Goal: Task Accomplishment & Management: Use online tool/utility

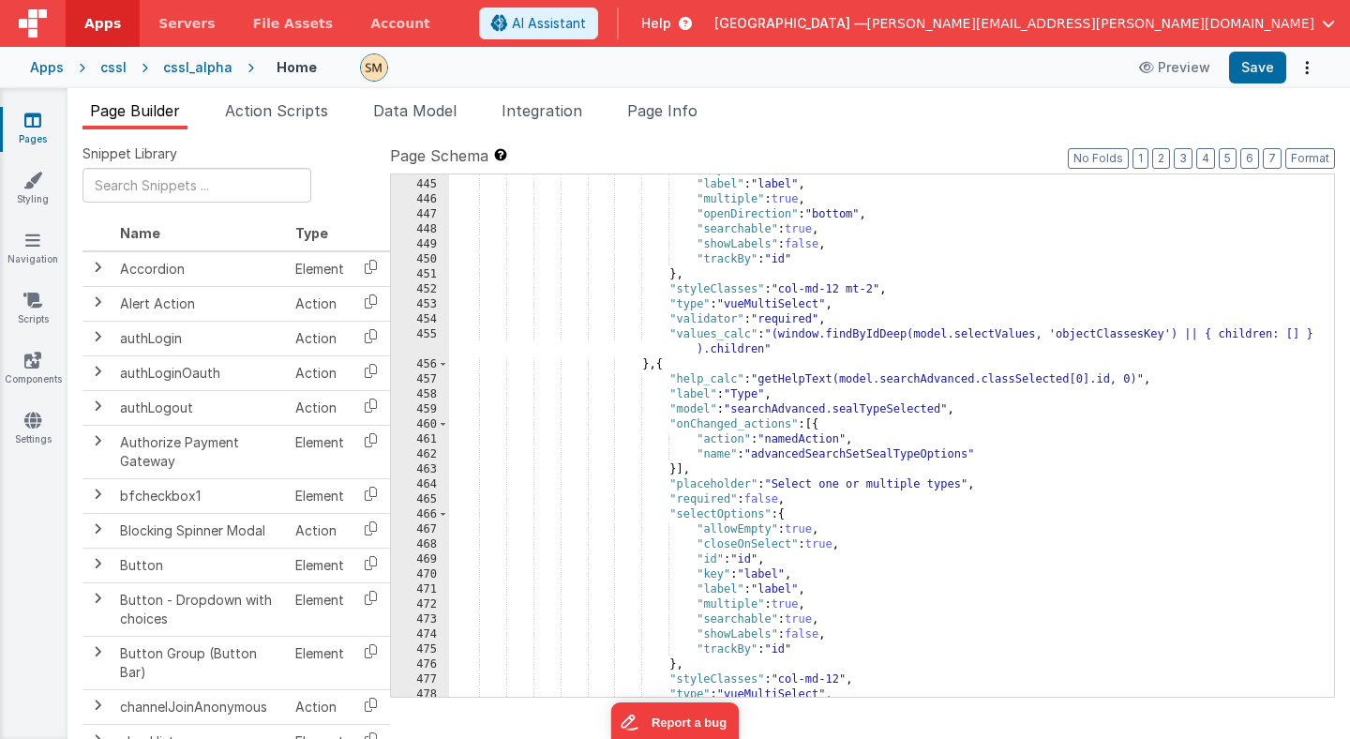
scroll to position [6887, 0]
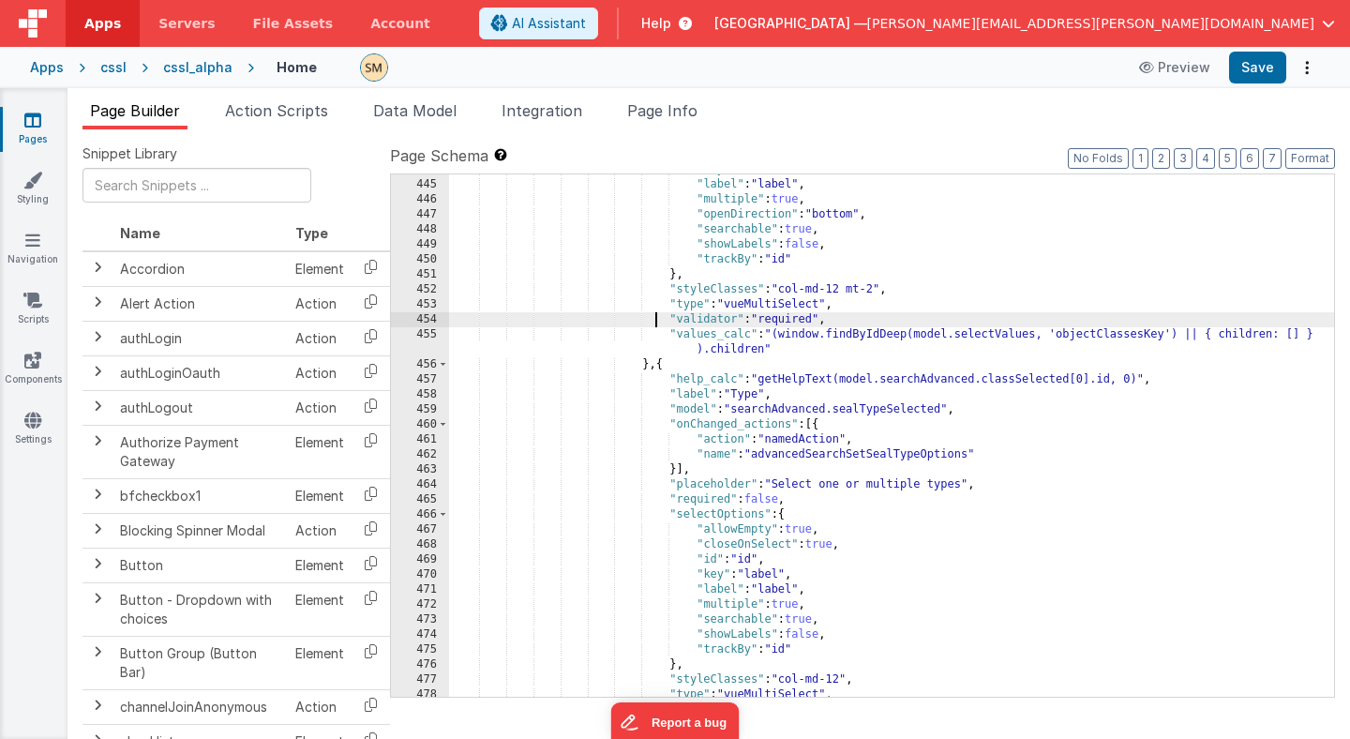
click at [656, 316] on div ""key" : "id" , "label" : "label" , "multiple" : true , "openDirection" : "botto…" at bounding box center [891, 438] width 885 height 552
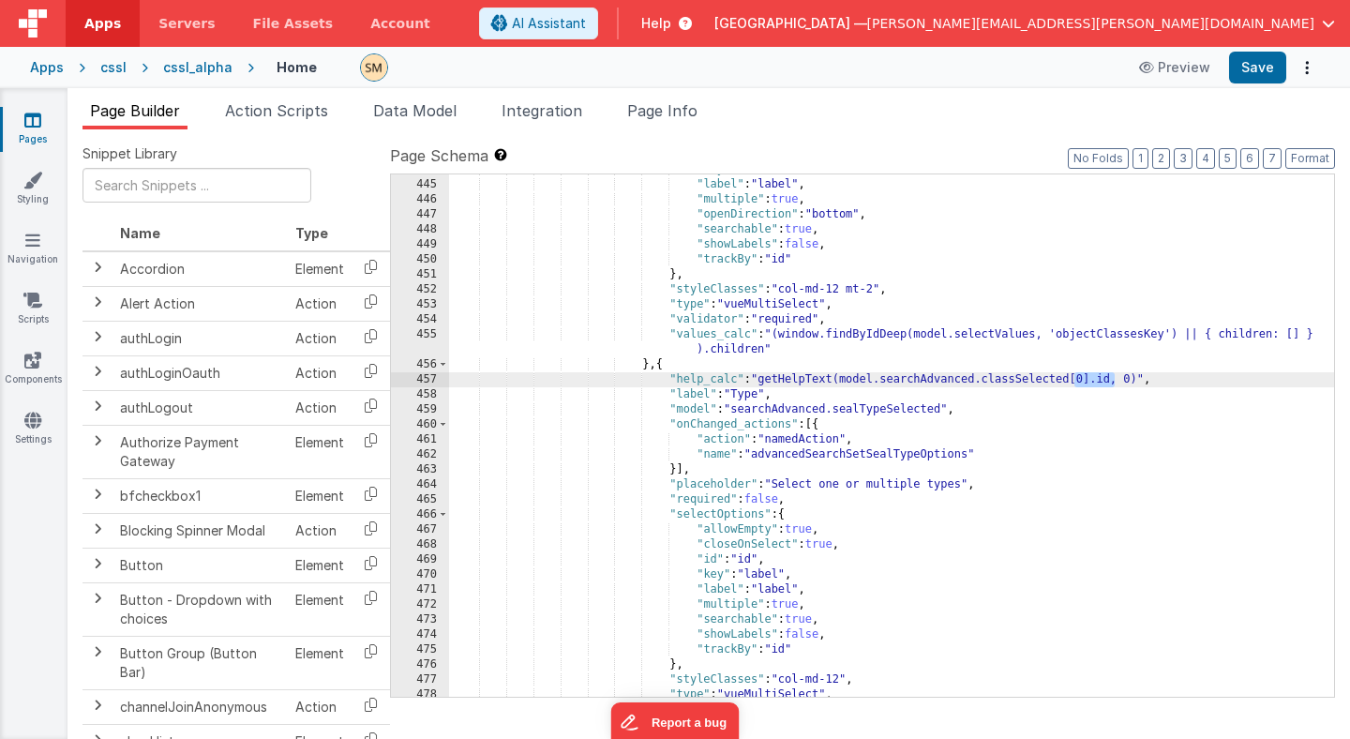
drag, startPoint x: 1114, startPoint y: 379, endPoint x: 1072, endPoint y: 384, distance: 42.6
click at [1072, 384] on div ""key" : "id" , "label" : "label" , "multiple" : true , "openDirection" : "botto…" at bounding box center [891, 438] width 885 height 552
click at [766, 385] on div ""key" : "id" , "label" : "label" , "multiple" : true , "openDirection" : "botto…" at bounding box center [891, 438] width 885 height 552
click at [1268, 70] on button "Save" at bounding box center [1257, 68] width 57 height 32
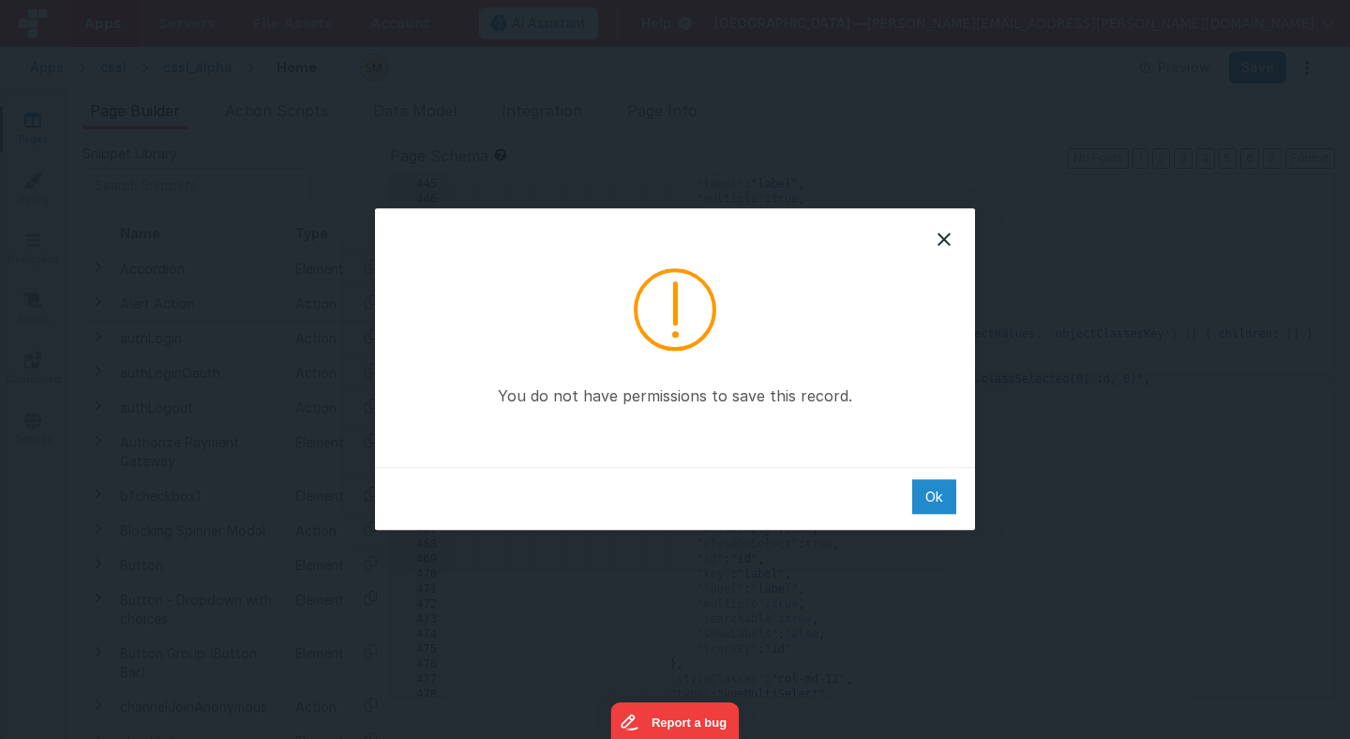
click at [941, 495] on div "Ok" at bounding box center [934, 496] width 44 height 35
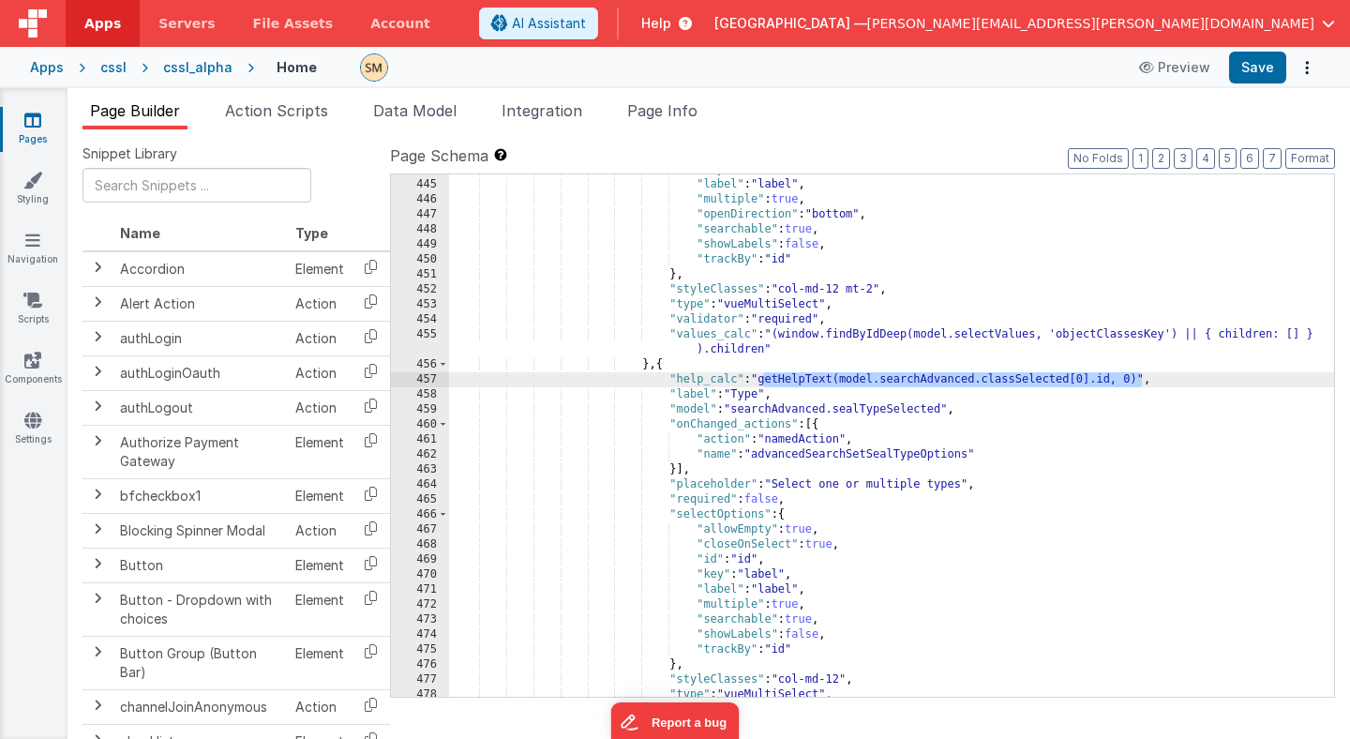
drag, startPoint x: 1142, startPoint y: 383, endPoint x: 761, endPoint y: 375, distance: 380.7
click at [761, 375] on div ""key" : "id" , "label" : "label" , "multiple" : true , "openDirection" : "botto…" at bounding box center [891, 438] width 885 height 552
click at [37, 66] on div "Apps" at bounding box center [47, 67] width 34 height 19
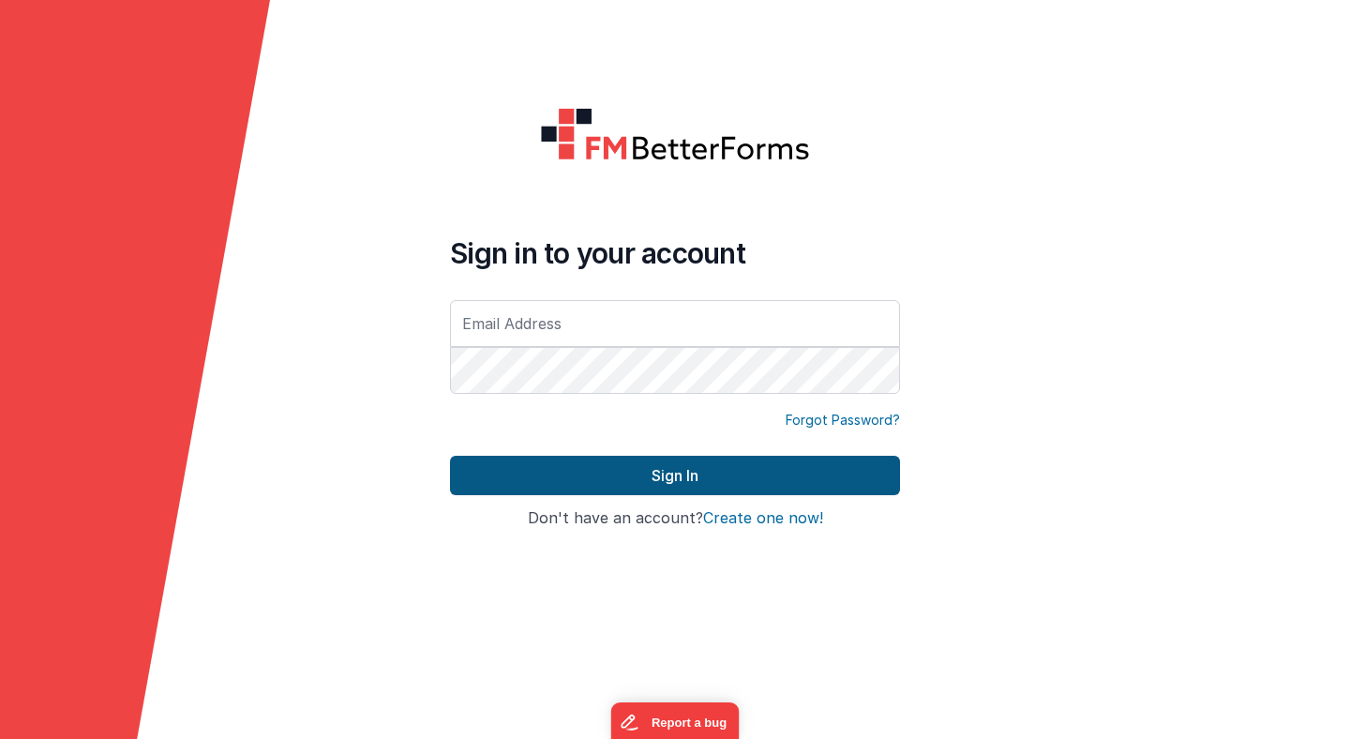
type input "[PERSON_NAME][EMAIL_ADDRESS][PERSON_NAME][DOMAIN_NAME]"
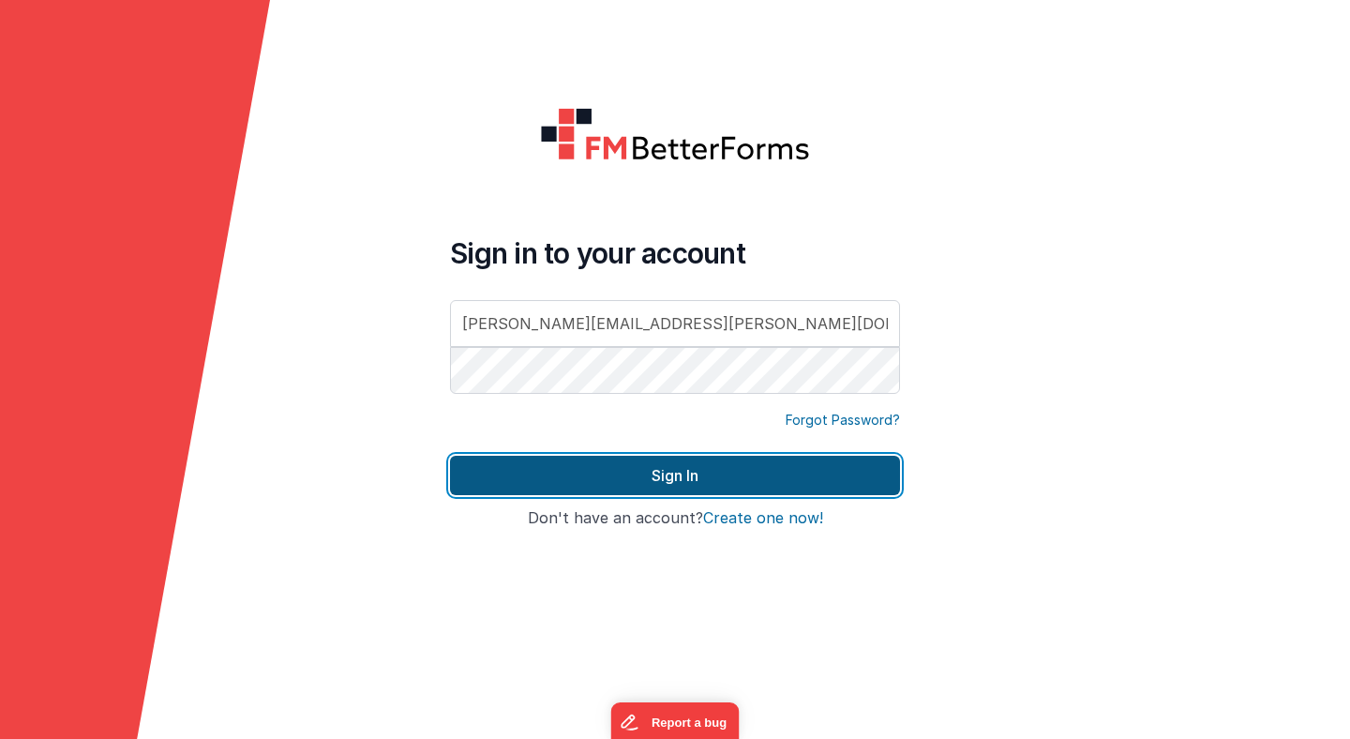
click at [653, 467] on button "Sign In" at bounding box center [675, 475] width 450 height 39
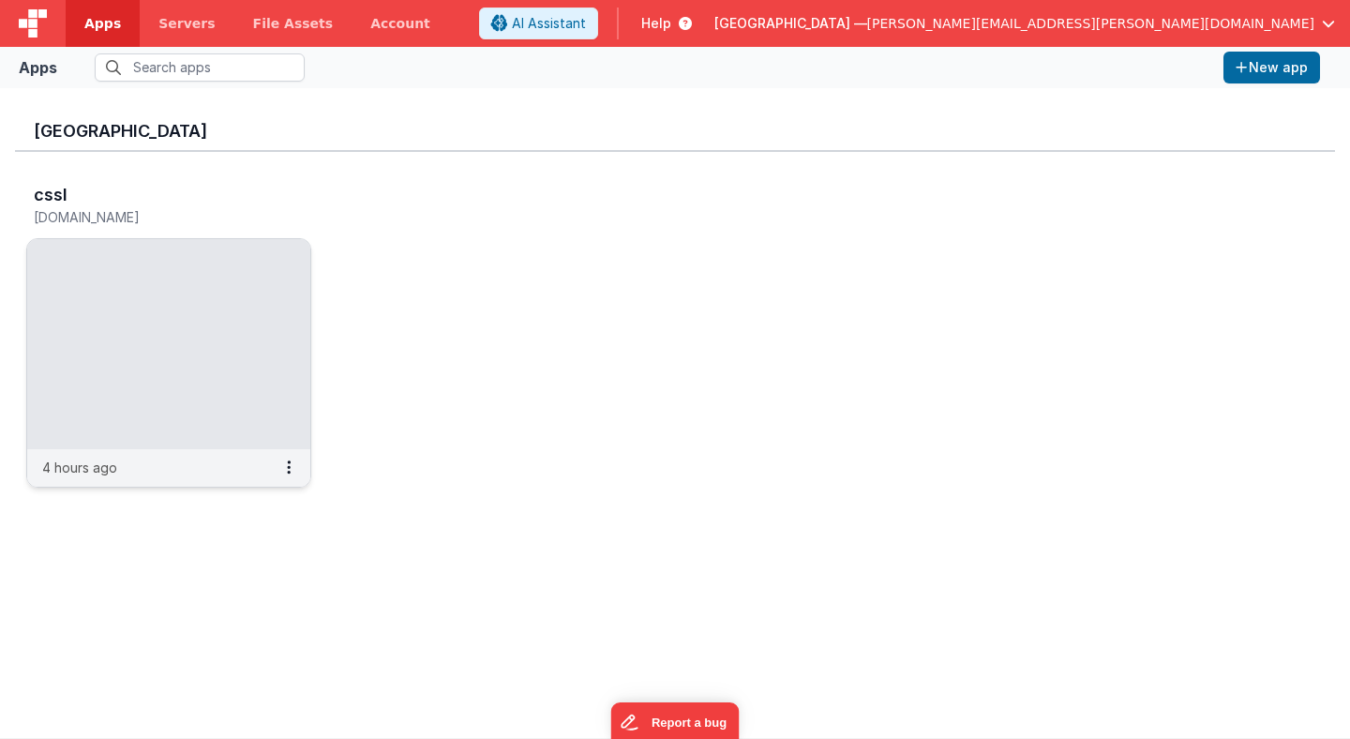
click at [276, 264] on img at bounding box center [168, 344] width 283 height 210
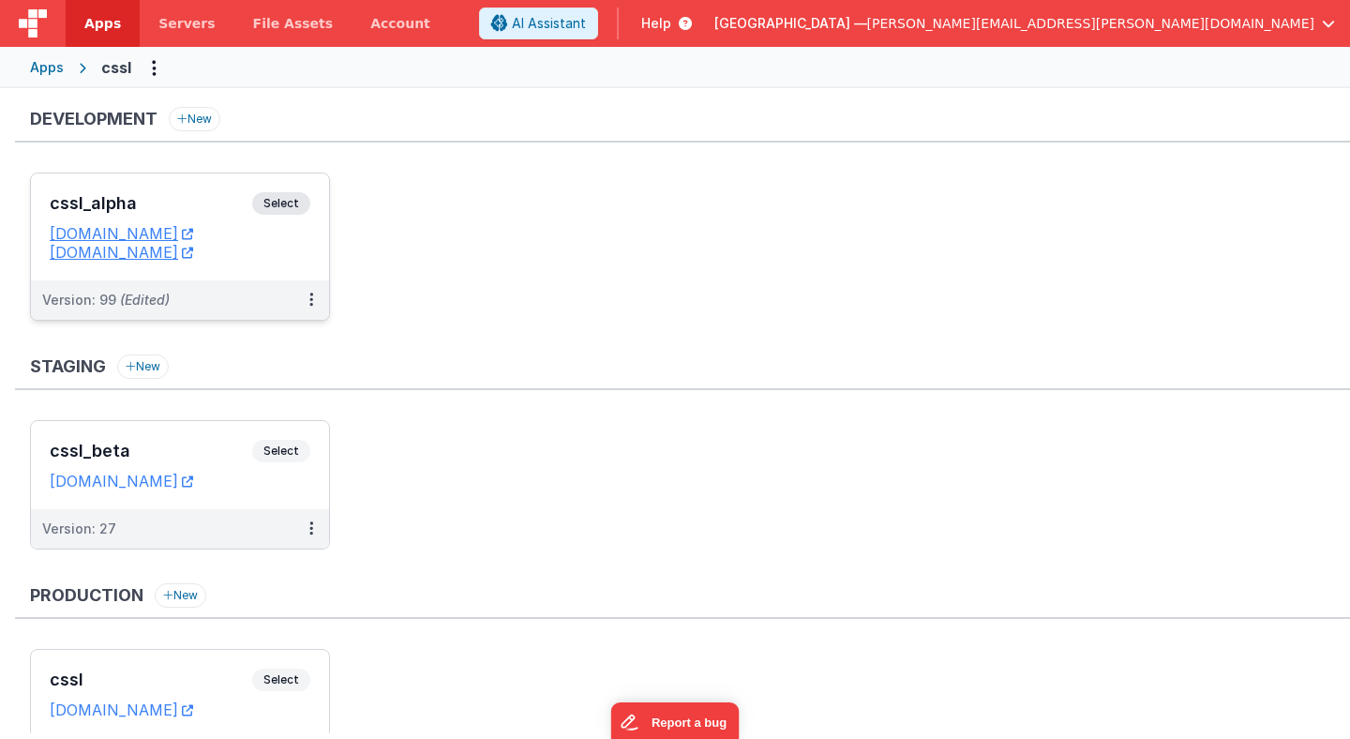
click at [278, 206] on span "Select" at bounding box center [281, 203] width 58 height 23
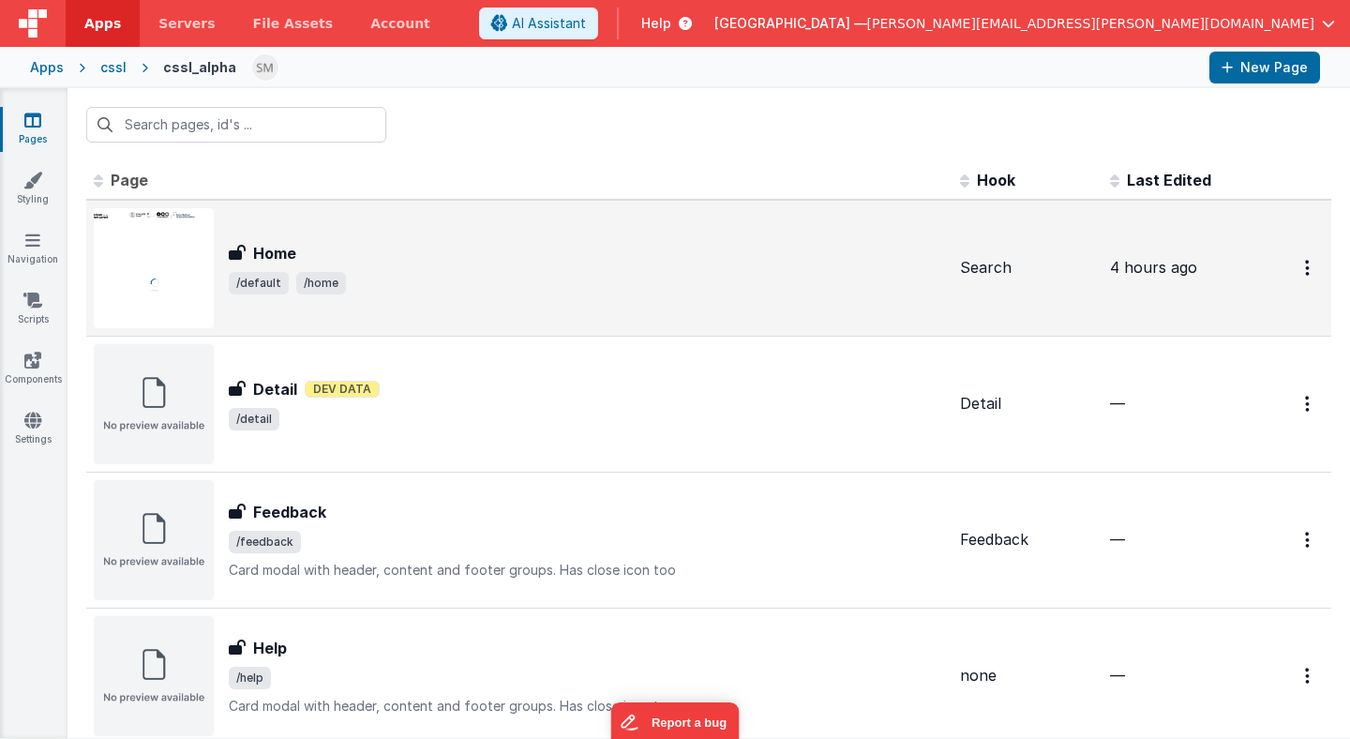
click at [546, 263] on div "Home" at bounding box center [587, 253] width 716 height 23
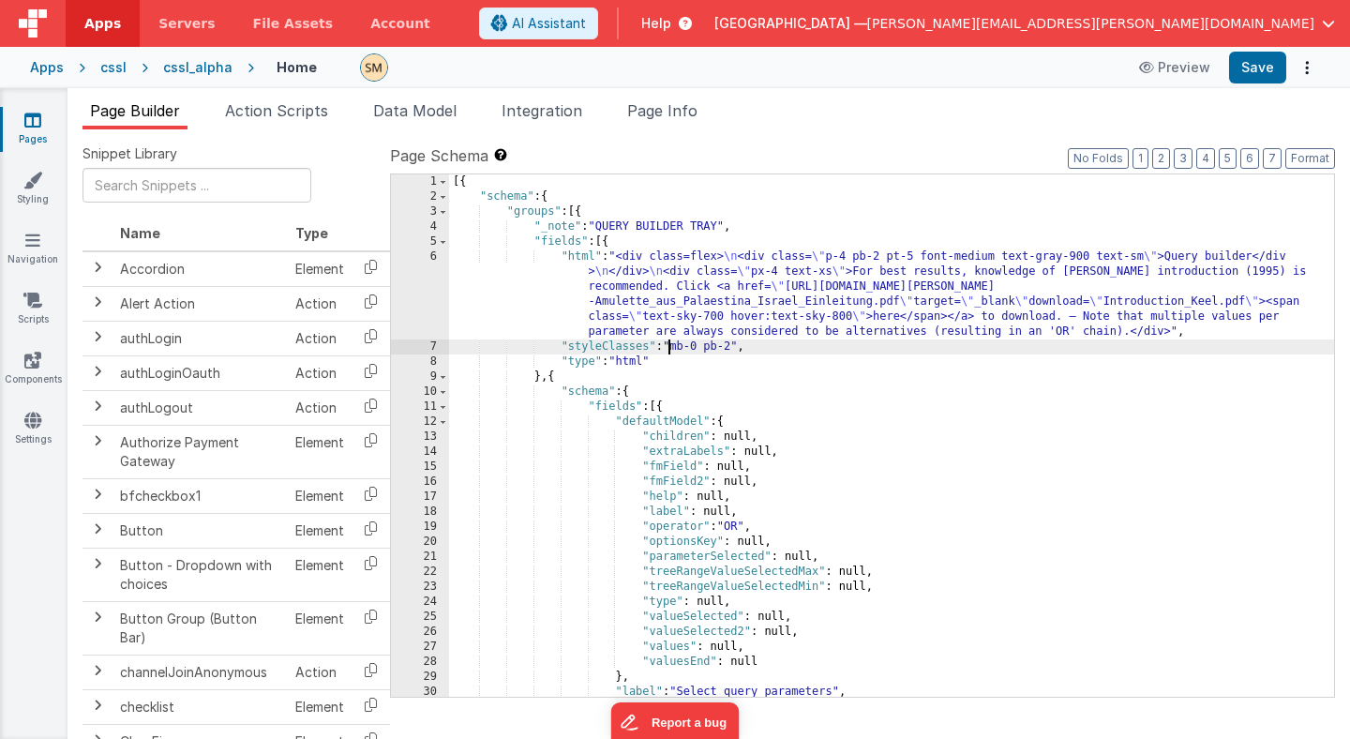
click at [667, 353] on div "[{ "schema" : { "groups" : [{ "_note" : "QUERY BUILDER TRAY" , "fields" : [{ "h…" at bounding box center [891, 450] width 885 height 552
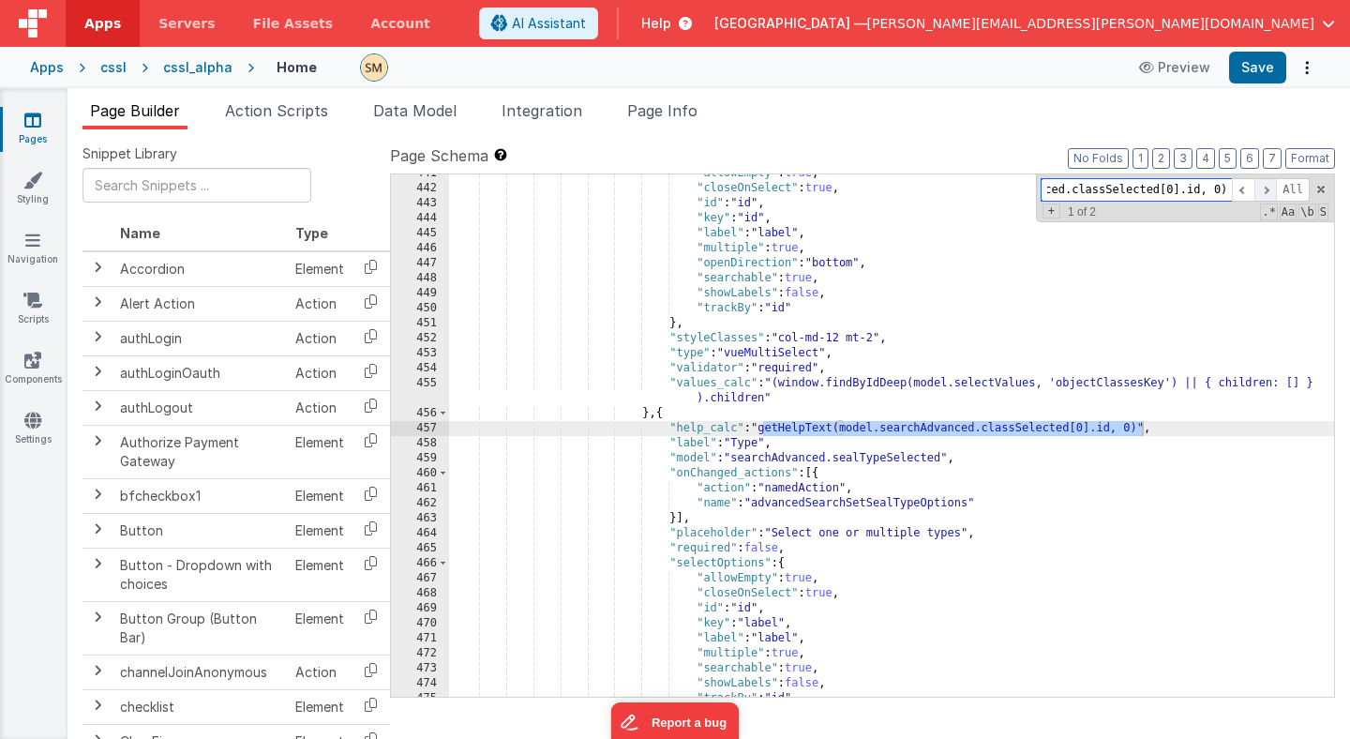
scroll to position [0, 199]
click at [1272, 189] on span at bounding box center [1265, 189] width 23 height 23
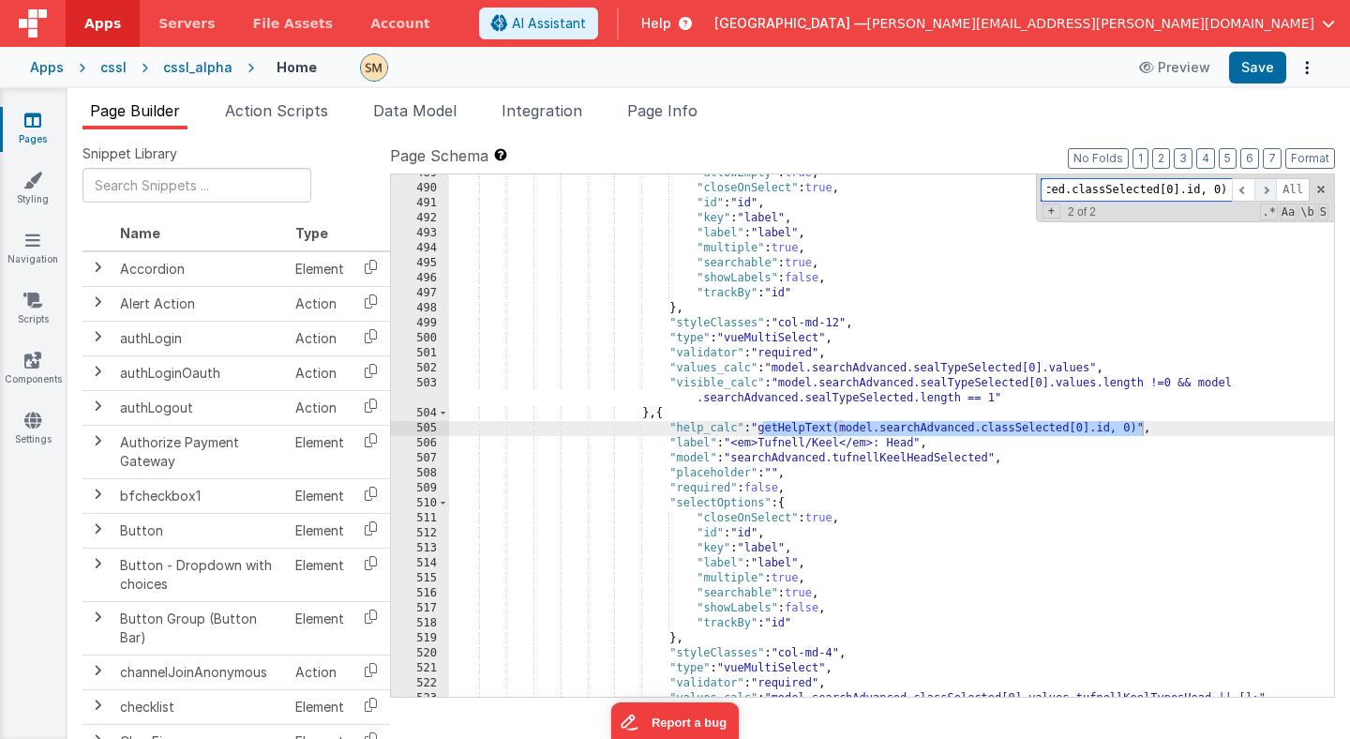
click at [1268, 190] on span at bounding box center [1265, 189] width 23 height 23
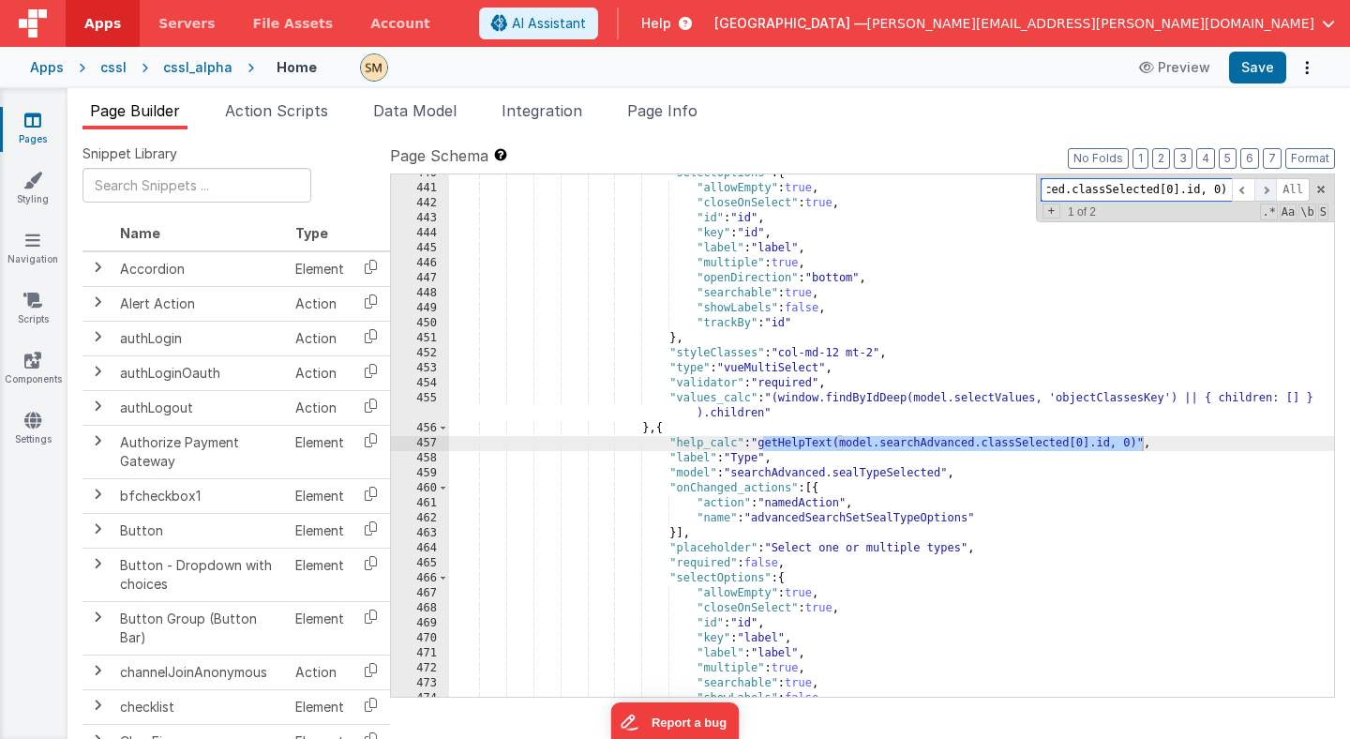
click at [1267, 190] on span at bounding box center [1265, 189] width 23 height 23
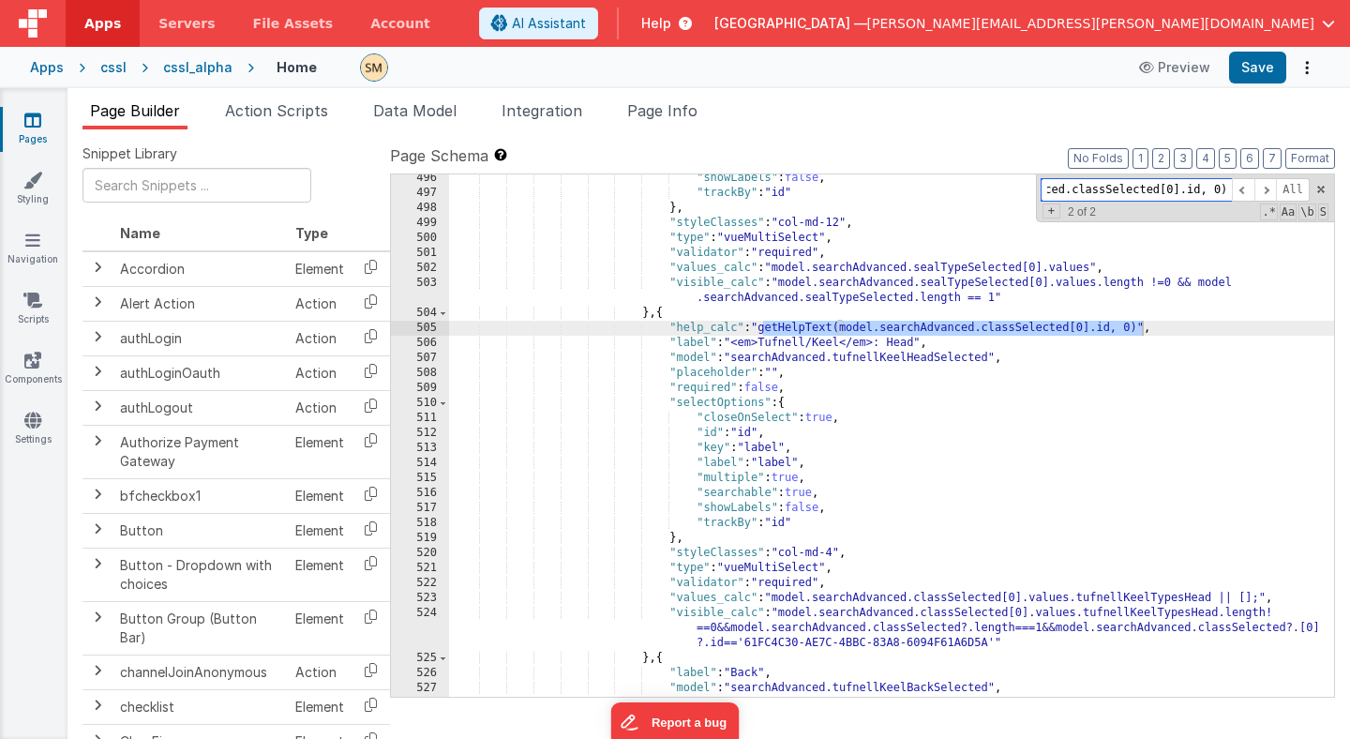
scroll to position [0, 0]
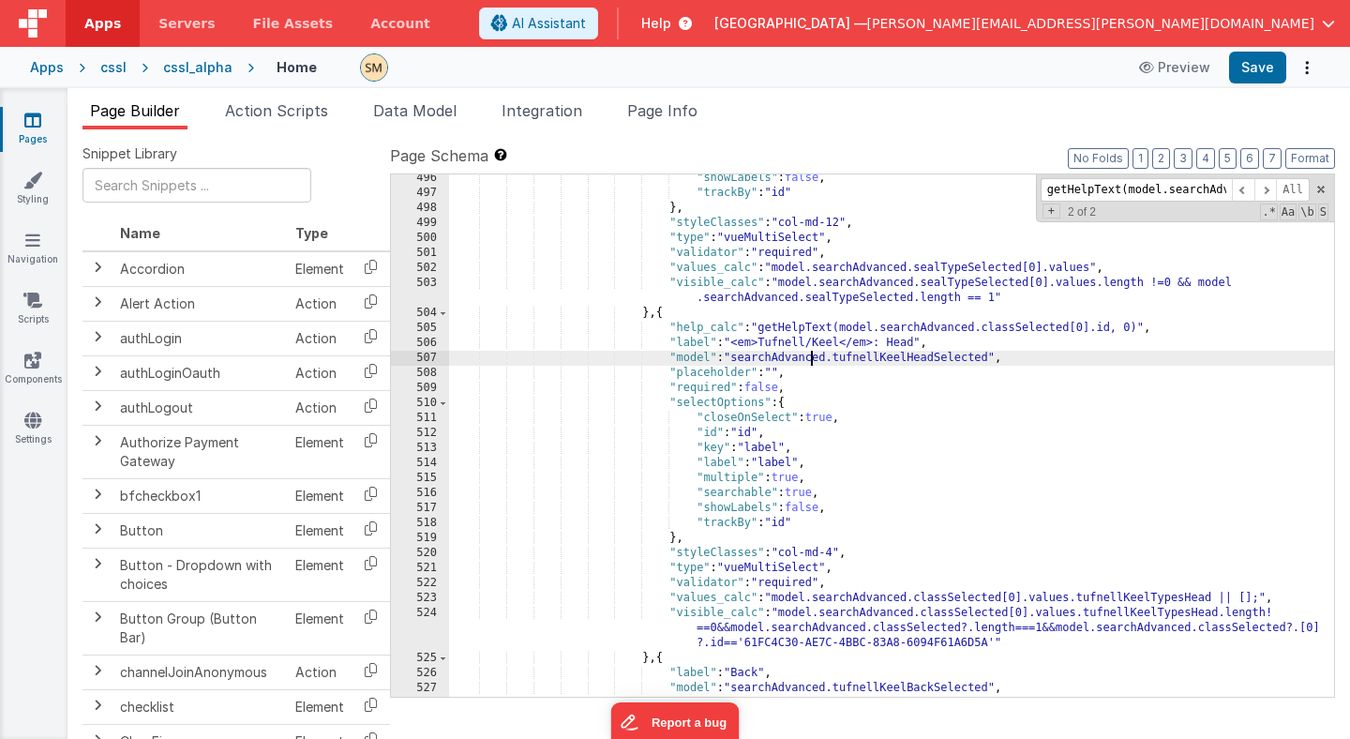
click at [808, 358] on div ""showLabels" : false , "trackBy" : "id" } , "styleClasses" : "col-md-12" , "typ…" at bounding box center [891, 447] width 885 height 552
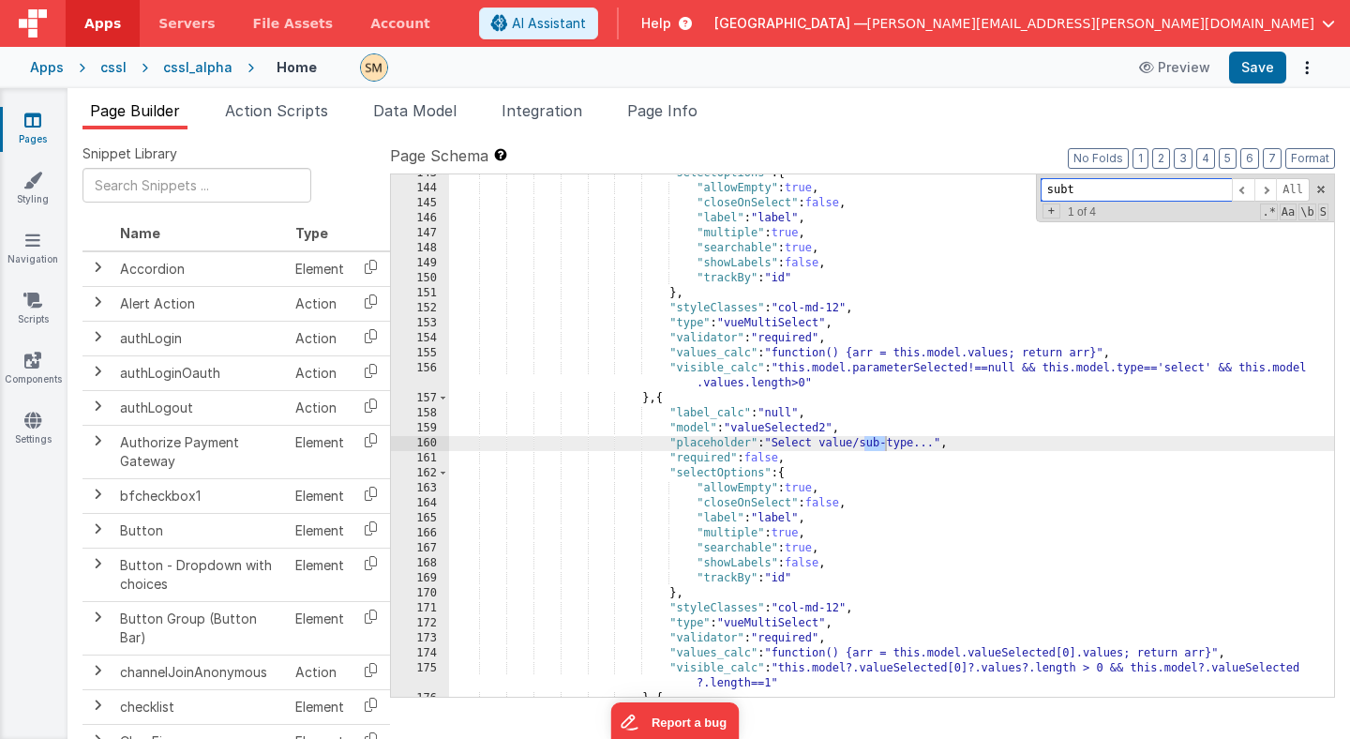
scroll to position [7226, 0]
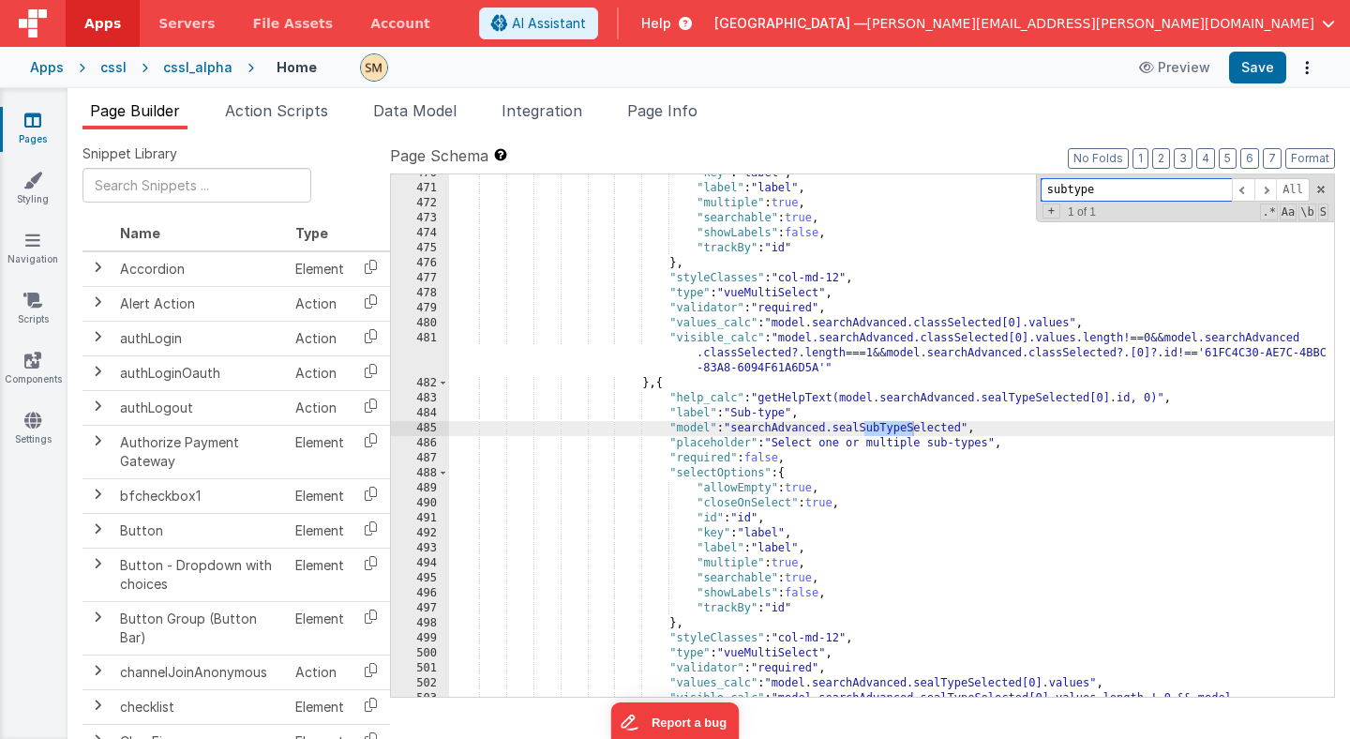
type input "subtype"
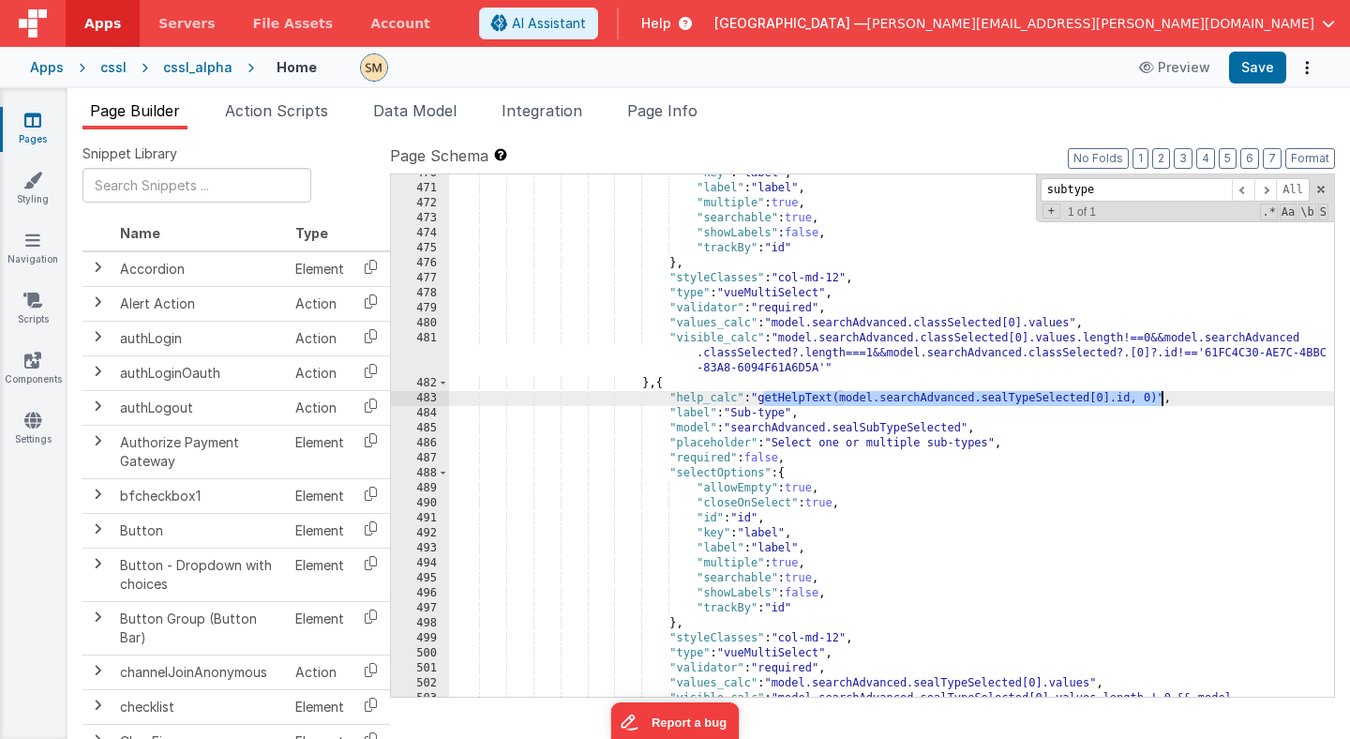
drag, startPoint x: 764, startPoint y: 398, endPoint x: 1160, endPoint y: 398, distance: 395.6
click at [1160, 398] on div ""key" : "label" , "label" : "label" , "multiple" : true , "searchable" : true ,…" at bounding box center [891, 449] width 885 height 567
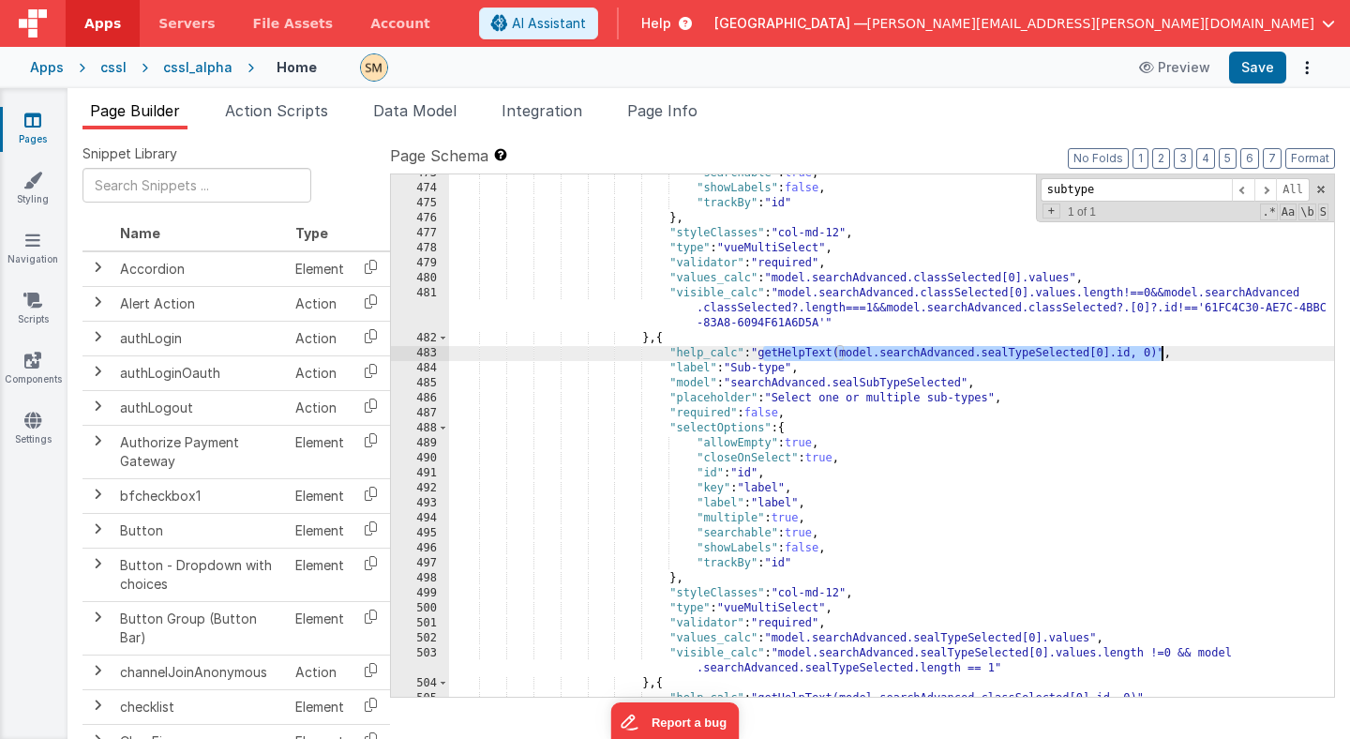
scroll to position [7262, 0]
click at [1265, 187] on span at bounding box center [1265, 189] width 23 height 23
click at [936, 353] on div ""searchable" : true , "showLabels" : false , "trackBy" : "id" } , "styleClasses…" at bounding box center [891, 442] width 885 height 552
drag, startPoint x: 763, startPoint y: 356, endPoint x: 1154, endPoint y: 354, distance: 390.9
click at [1155, 353] on div ""searchable" : true , "showLabels" : false , "trackBy" : "id" } , "styleClasses…" at bounding box center [891, 442] width 885 height 552
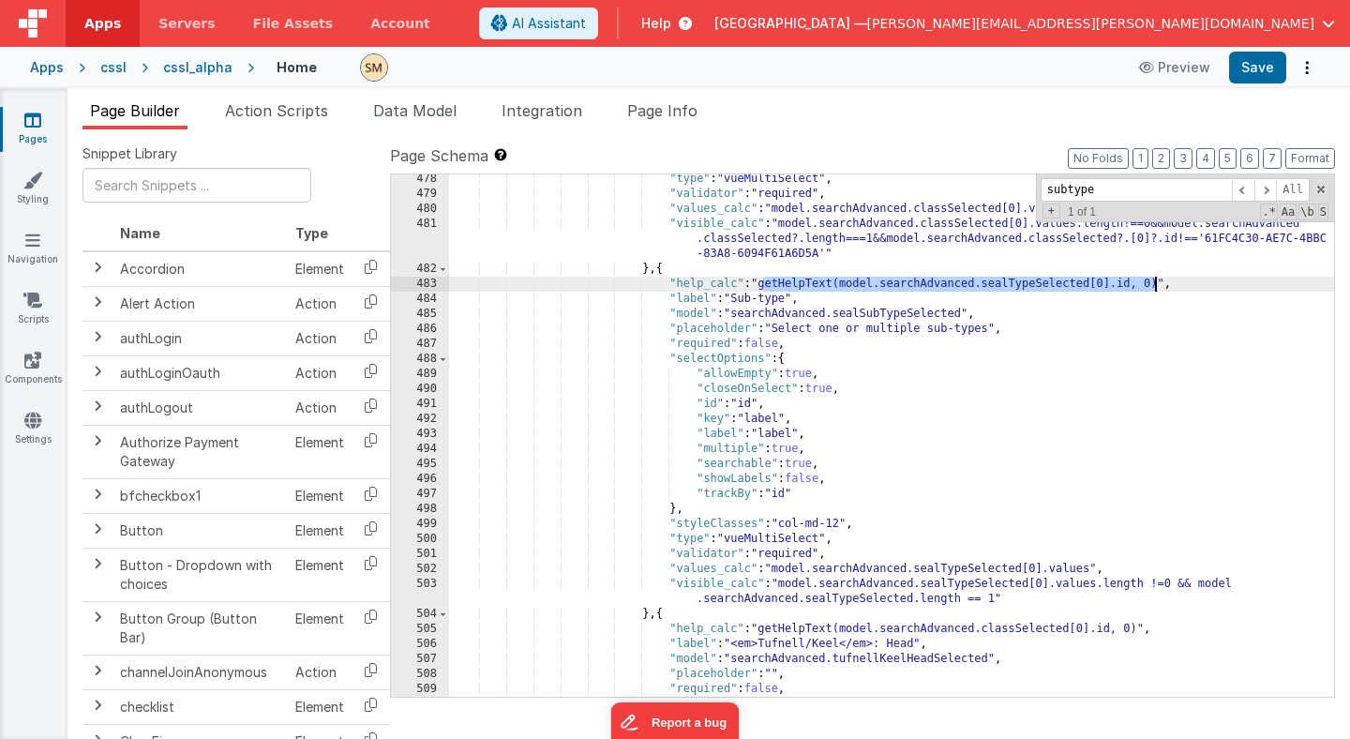
scroll to position [7313, 0]
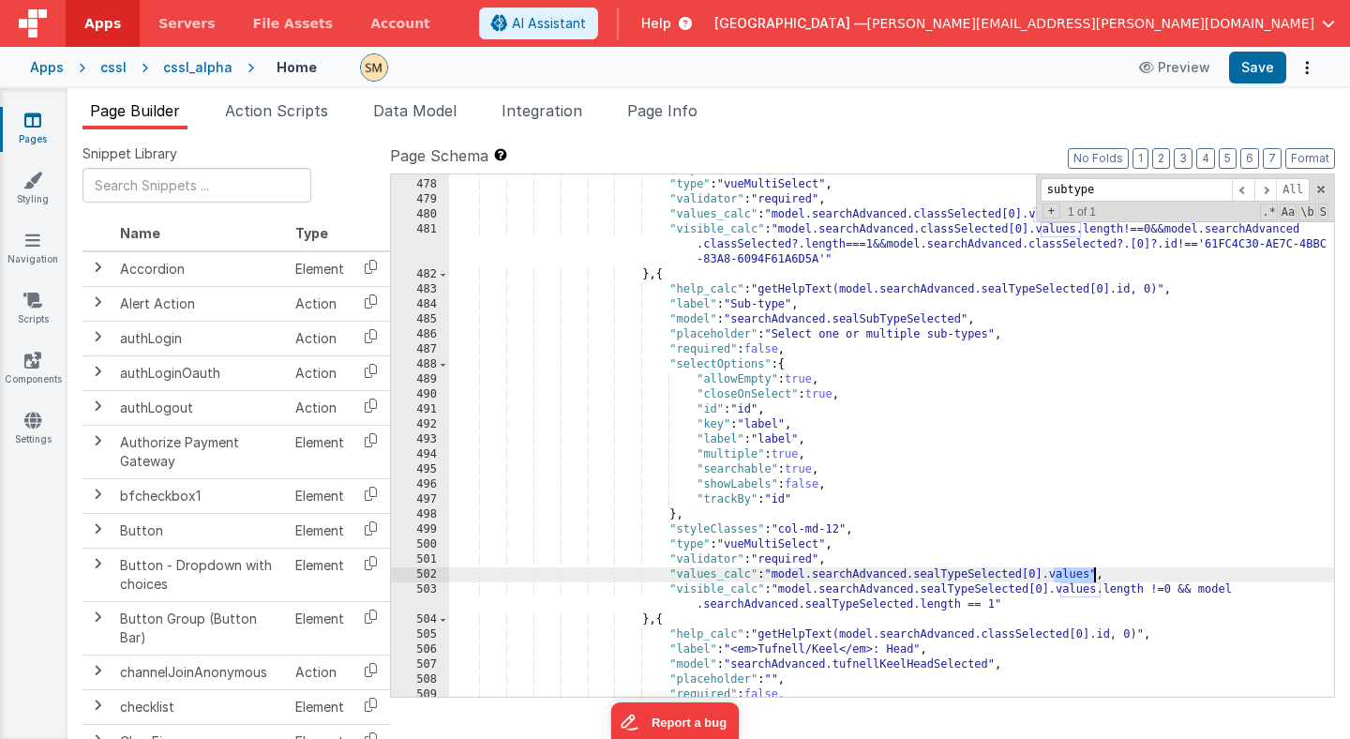
drag, startPoint x: 1055, startPoint y: 574, endPoint x: 1092, endPoint y: 574, distance: 37.5
click at [1092, 574] on div ""styleClasses" : "col-md-12" , "type" : "vueMultiSelect" , "validator" : "requi…" at bounding box center [891, 438] width 885 height 552
click at [1090, 574] on div ""styleClasses" : "col-md-12" , "type" : "vueMultiSelect" , "validator" : "requi…" at bounding box center [891, 438] width 885 height 552
drag, startPoint x: 1092, startPoint y: 576, endPoint x: 778, endPoint y: 575, distance: 314.1
click at [778, 575] on div ""styleClasses" : "col-md-12" , "type" : "vueMultiSelect" , "validator" : "requi…" at bounding box center [891, 438] width 885 height 552
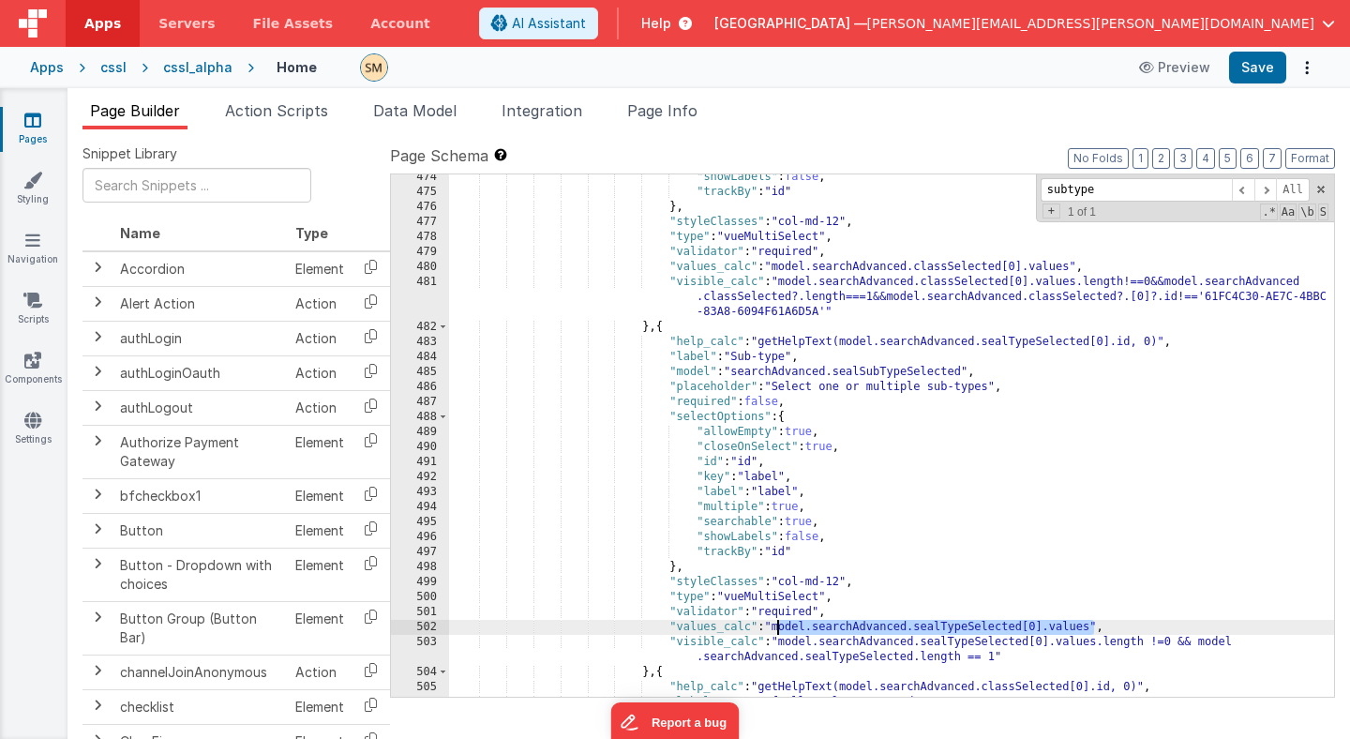
scroll to position [7264, 0]
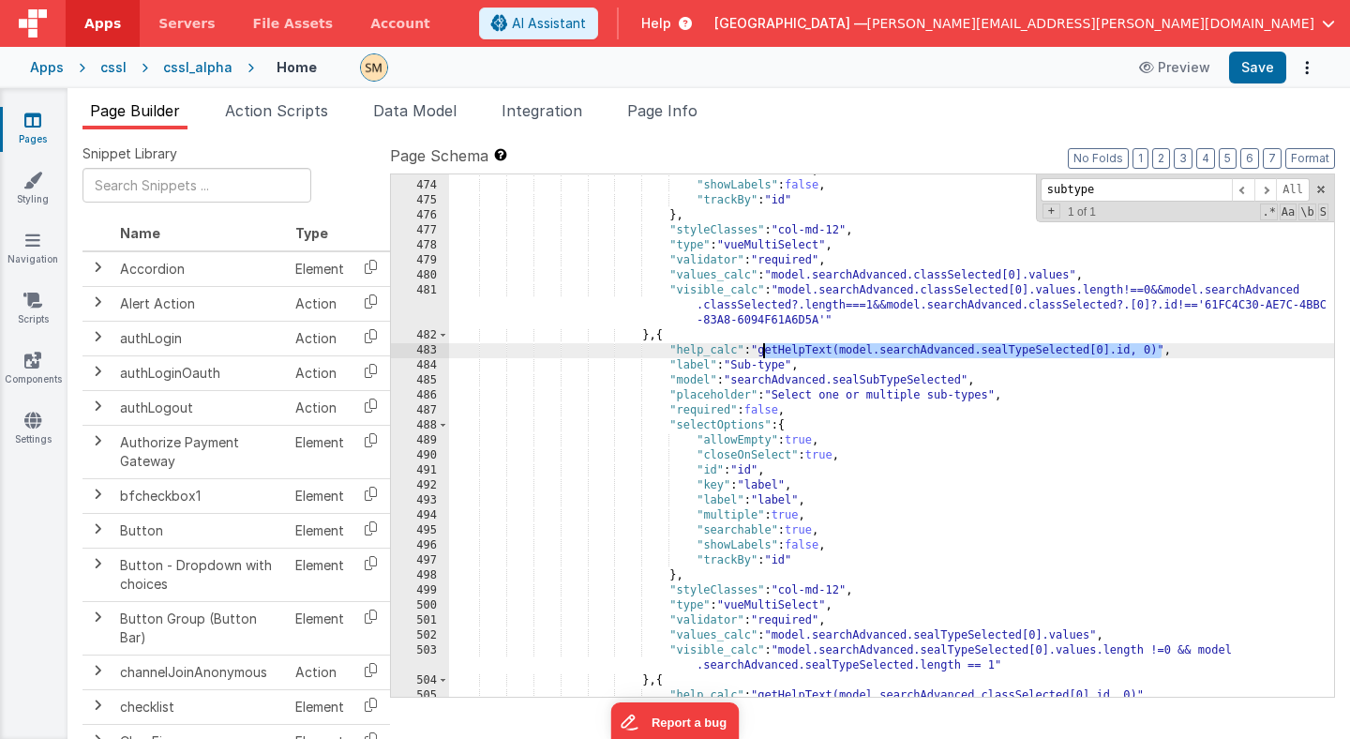
drag, startPoint x: 1163, startPoint y: 353, endPoint x: 760, endPoint y: 350, distance: 403.1
click at [760, 350] on div ""searchable" : true , "showLabels" : false , "trackBy" : "id" } , "styleClasses…" at bounding box center [891, 439] width 885 height 552
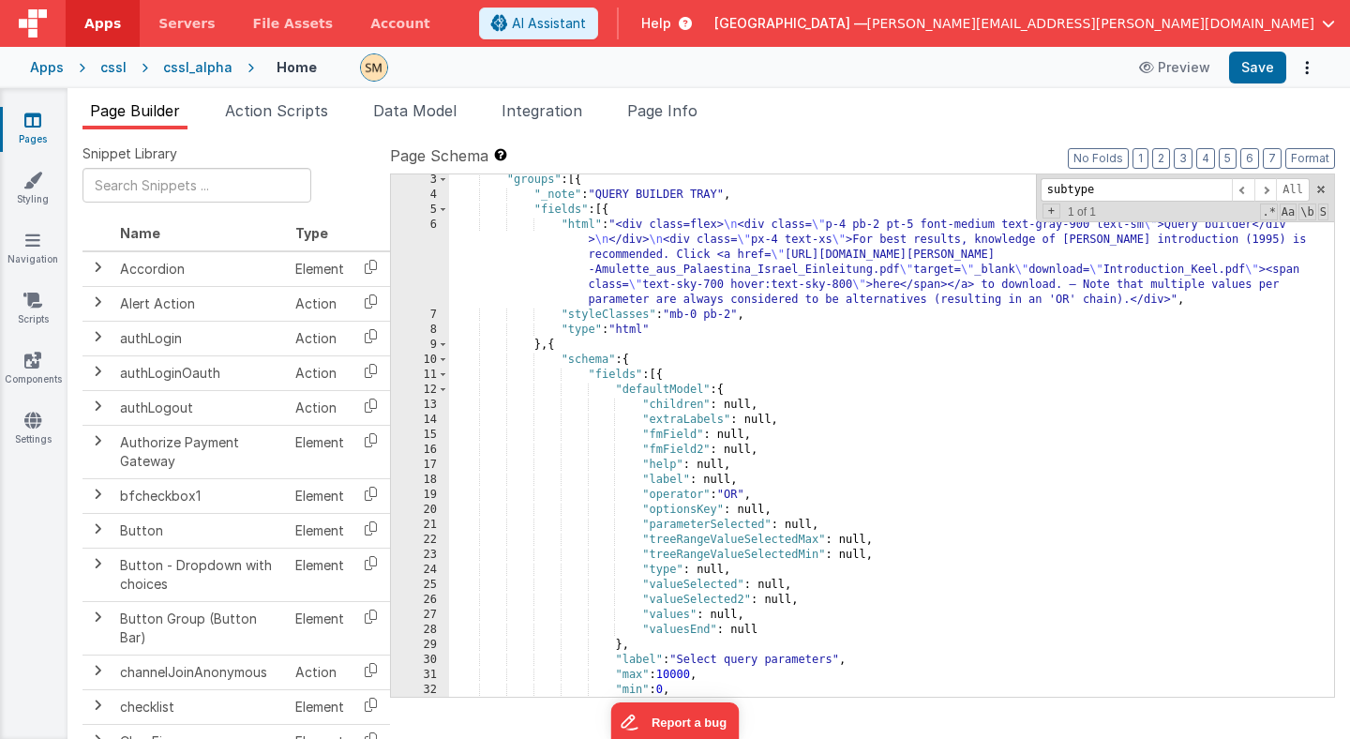
scroll to position [11, 0]
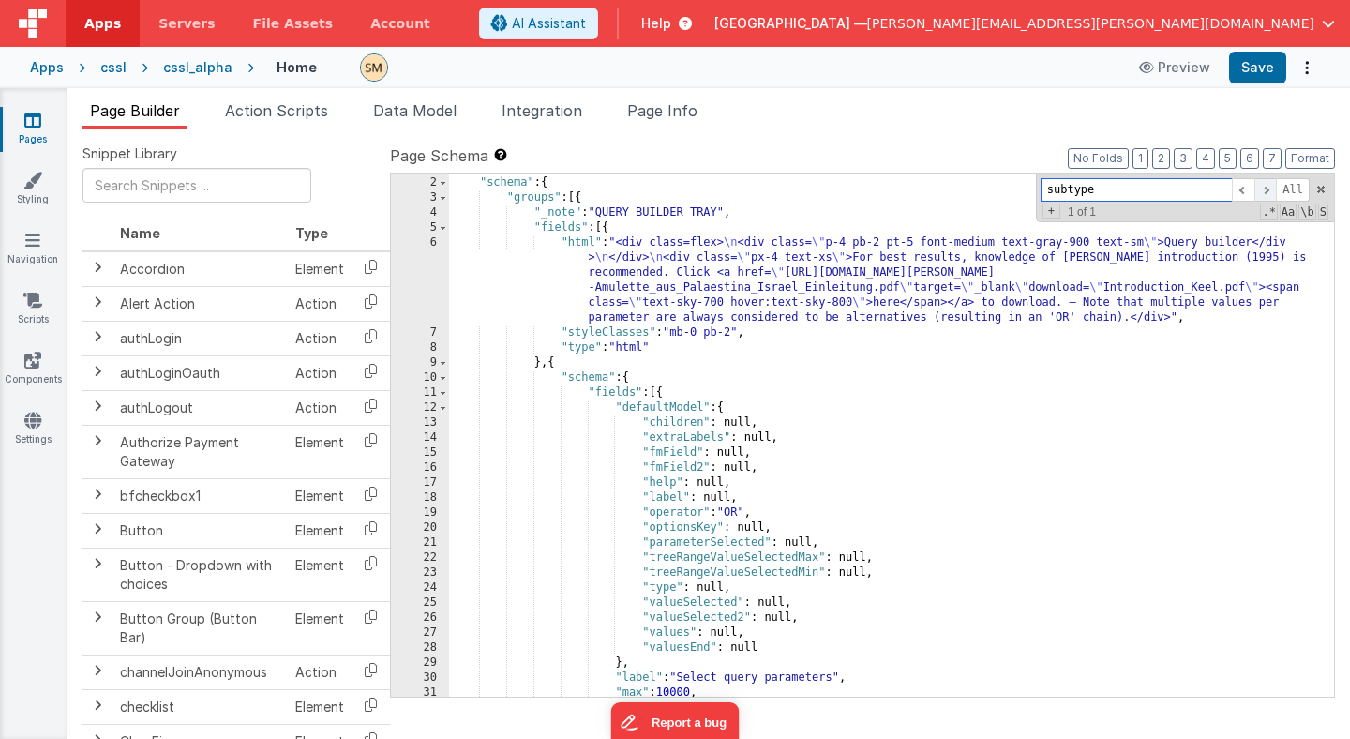
click at [1266, 190] on span at bounding box center [1265, 189] width 23 height 23
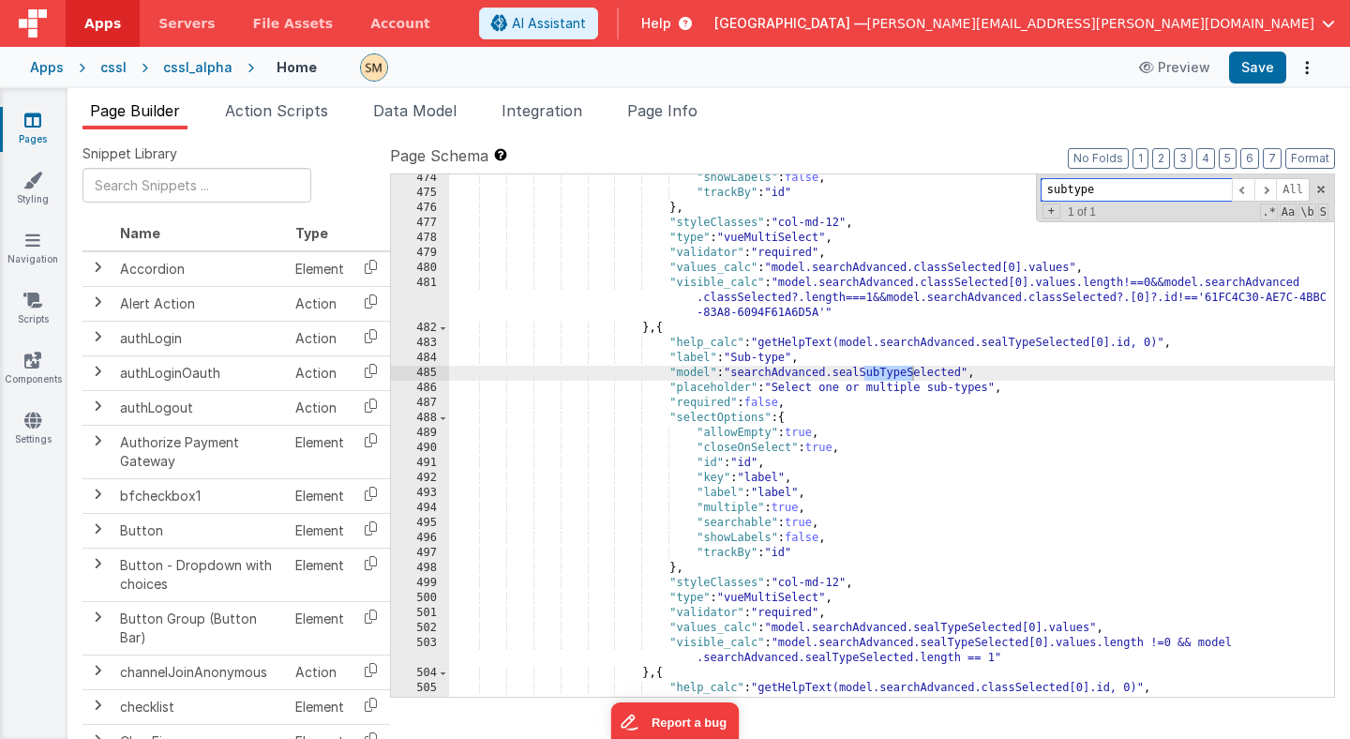
scroll to position [7271, 0]
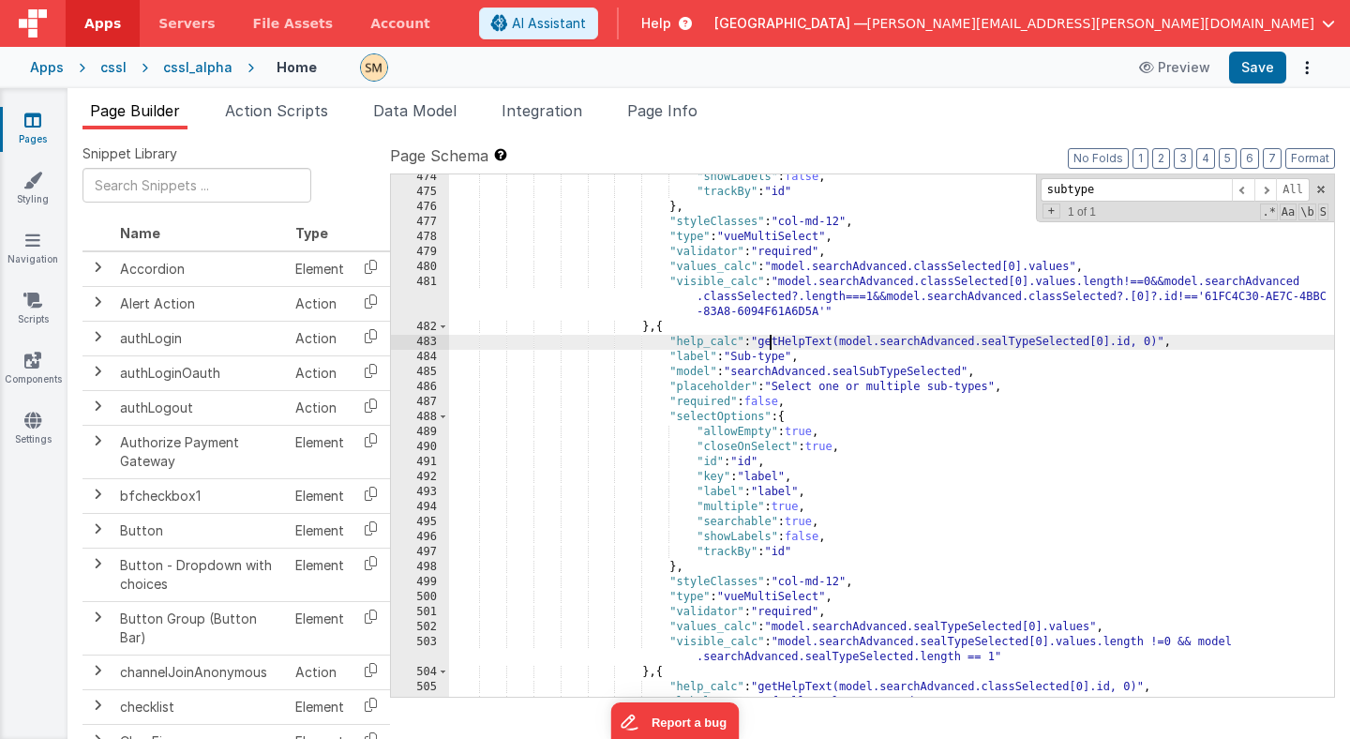
click at [767, 342] on div ""showLabels" : false , "trackBy" : "id" } , "styleClasses" : "col-md-12" , "typ…" at bounding box center [891, 446] width 885 height 552
drag, startPoint x: 763, startPoint y: 343, endPoint x: 1133, endPoint y: 339, distance: 369.4
click at [1133, 339] on div ""showLabels" : false , "trackBy" : "id" } , "styleClasses" : "col-md-12" , "typ…" at bounding box center [891, 446] width 885 height 552
drag, startPoint x: 1160, startPoint y: 340, endPoint x: 766, endPoint y: 342, distance: 393.8
click at [766, 342] on div ""showLabels" : false , "trackBy" : "id" } , "styleClasses" : "col-md-12" , "typ…" at bounding box center [891, 446] width 885 height 552
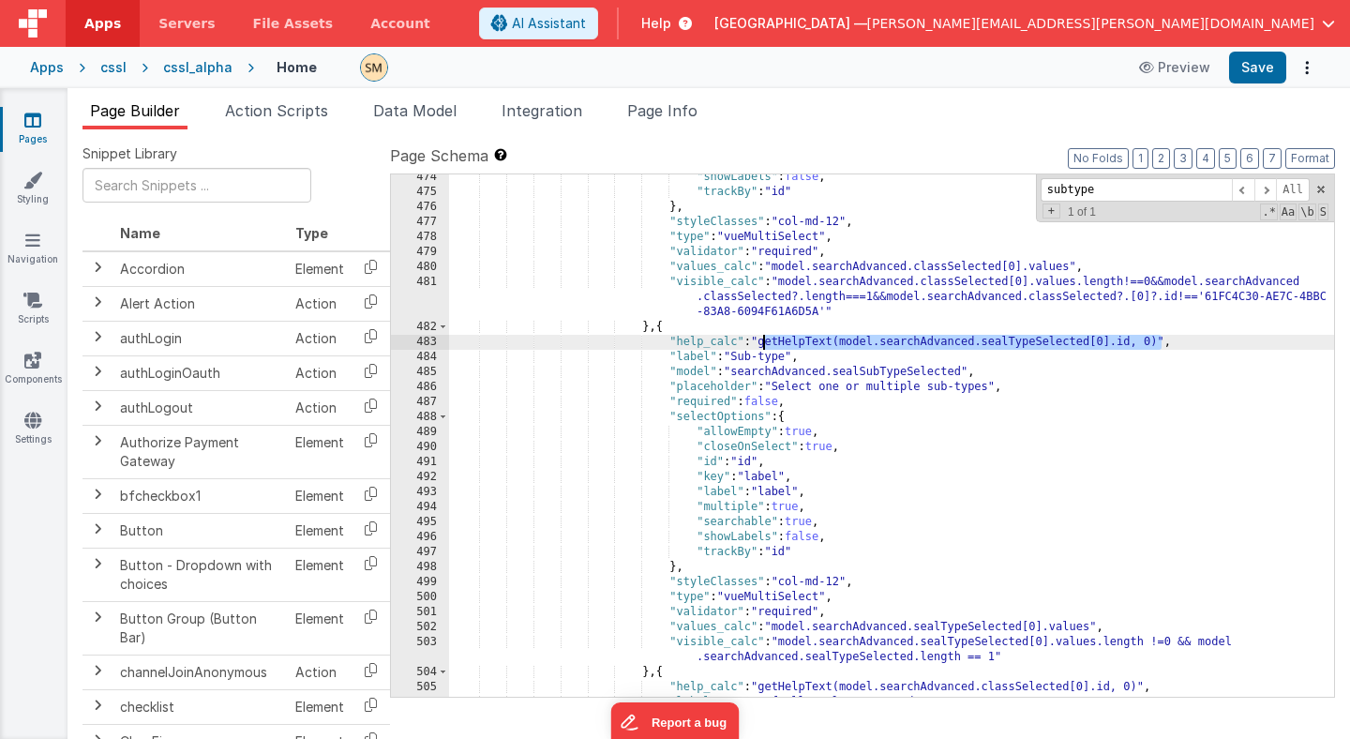
click at [1135, 346] on div ""showLabels" : false , "trackBy" : "id" } , "styleClasses" : "col-md-12" , "typ…" at bounding box center [891, 435] width 885 height 522
drag, startPoint x: 1135, startPoint y: 346, endPoint x: 1159, endPoint y: 347, distance: 23.5
click at [1159, 347] on div ""showLabels" : false , "trackBy" : "id" } , "styleClasses" : "col-md-12" , "typ…" at bounding box center [891, 446] width 885 height 552
click at [1134, 345] on div ""showLabels" : false , "trackBy" : "id" } , "styleClasses" : "col-md-12" , "typ…" at bounding box center [891, 446] width 885 height 552
drag, startPoint x: 1136, startPoint y: 344, endPoint x: 1161, endPoint y: 344, distance: 24.4
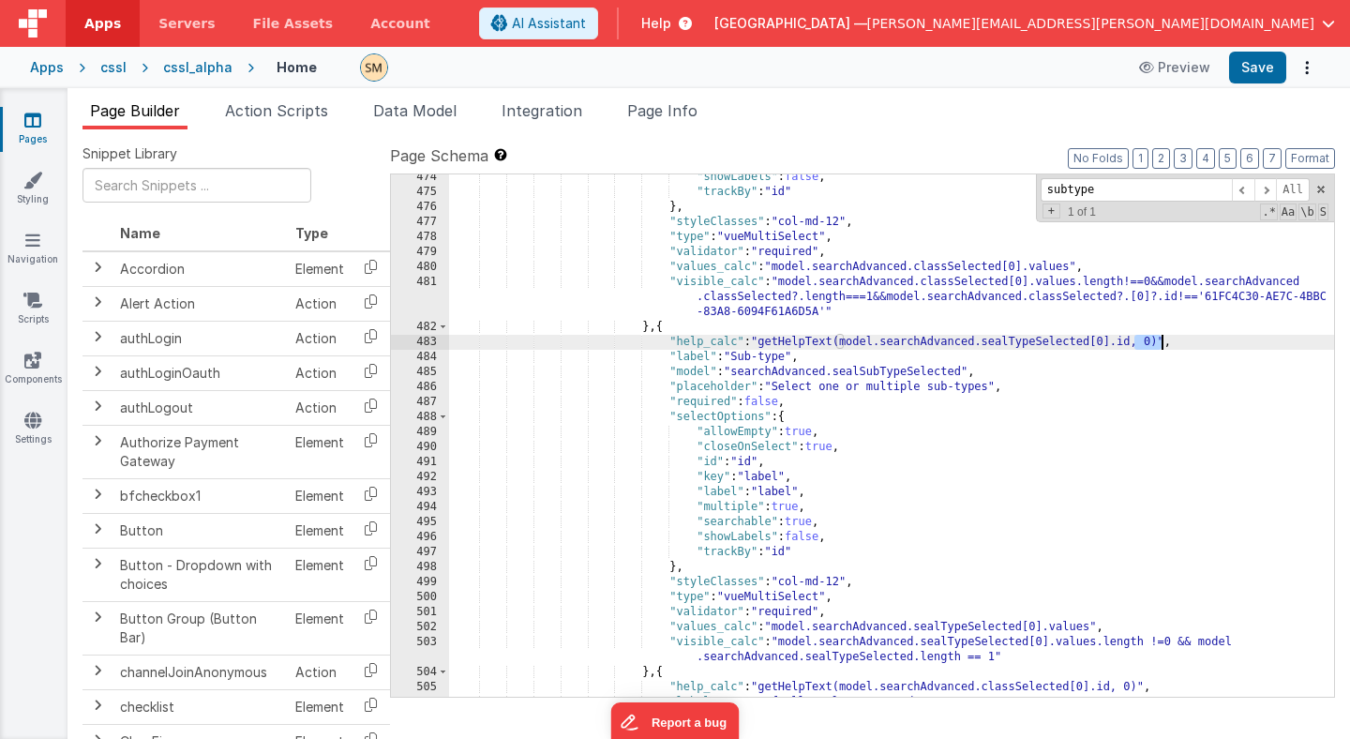
click at [1161, 344] on div ""showLabels" : false , "trackBy" : "id" } , "styleClasses" : "col-md-12" , "typ…" at bounding box center [891, 446] width 885 height 552
click at [1156, 343] on div ""showLabels" : false , "trackBy" : "id" } , "styleClasses" : "col-md-12" , "typ…" at bounding box center [891, 446] width 885 height 552
drag, startPoint x: 1156, startPoint y: 343, endPoint x: 1135, endPoint y: 343, distance: 20.6
click at [1135, 343] on div ""showLabels" : false , "trackBy" : "id" } , "styleClasses" : "col-md-12" , "typ…" at bounding box center [891, 446] width 885 height 552
click at [1270, 68] on button "Save" at bounding box center [1257, 68] width 57 height 32
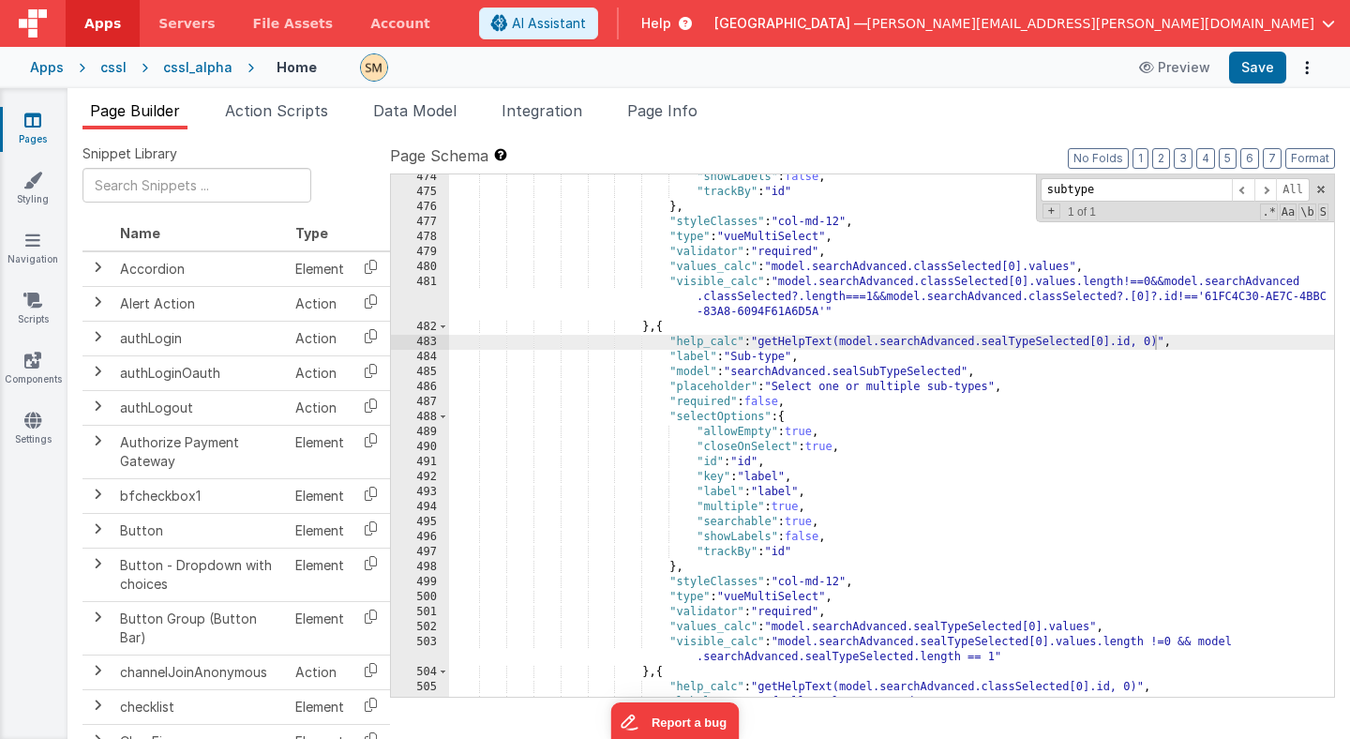
click at [49, 71] on div "Apps" at bounding box center [47, 67] width 34 height 19
